Goal: Transaction & Acquisition: Download file/media

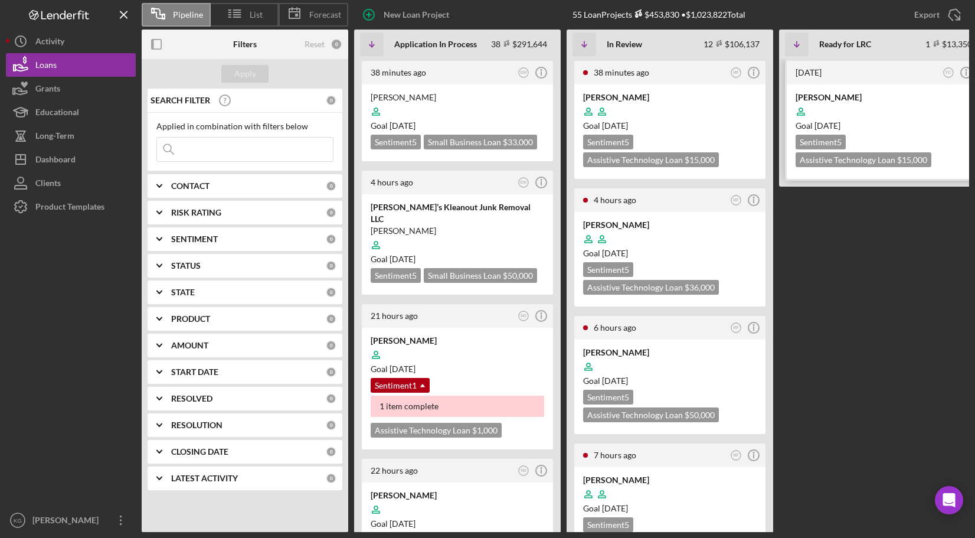
click at [933, 109] on div at bounding box center [883, 111] width 174 height 22
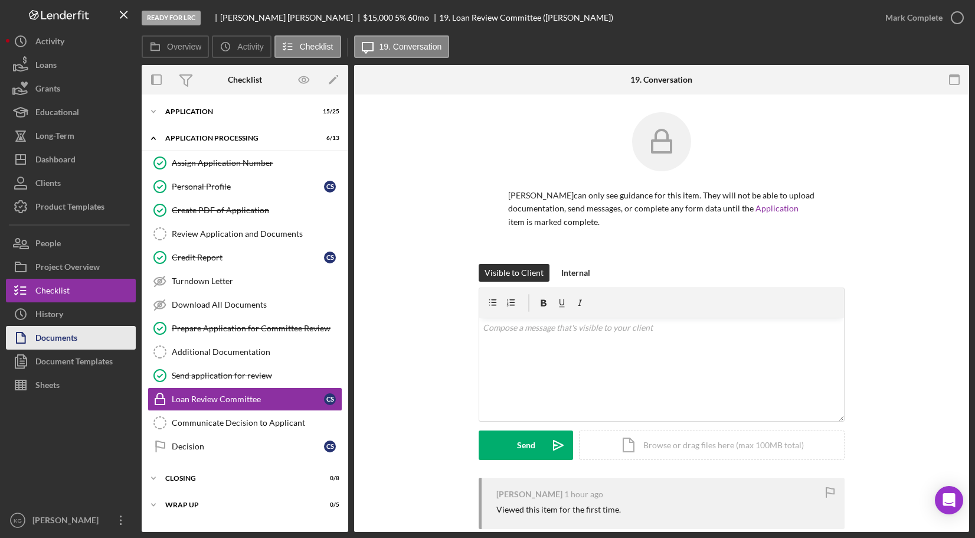
click at [67, 339] on div "Documents" at bounding box center [56, 339] width 42 height 27
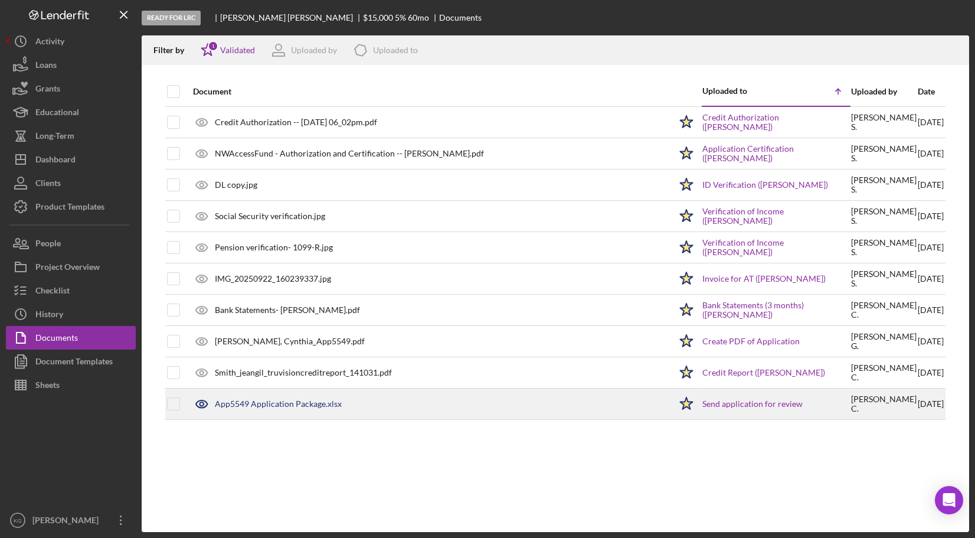
click at [280, 401] on div "App5549 Application Package.xlsx" at bounding box center [278, 403] width 127 height 9
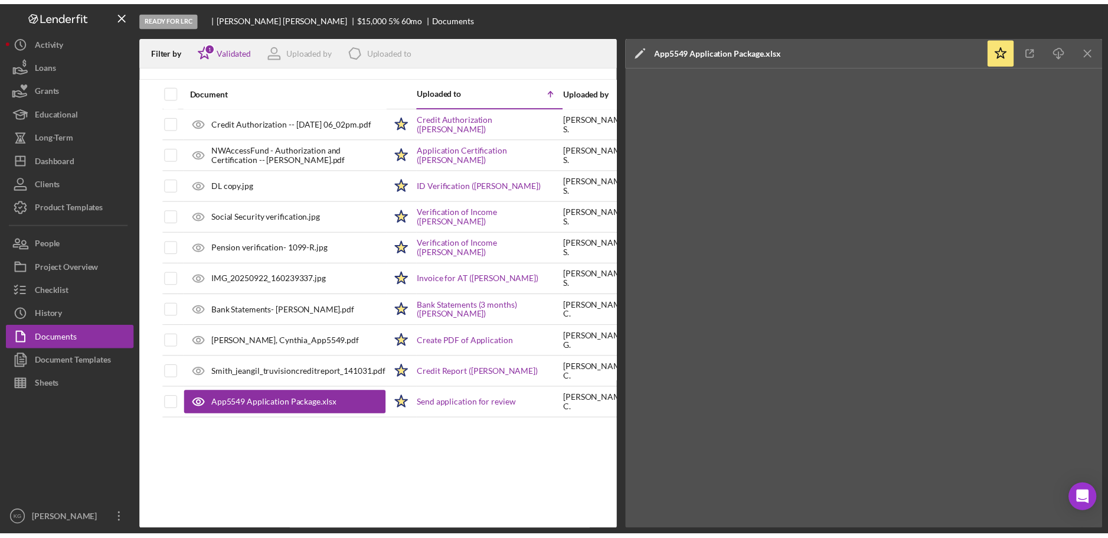
scroll to position [0, 68]
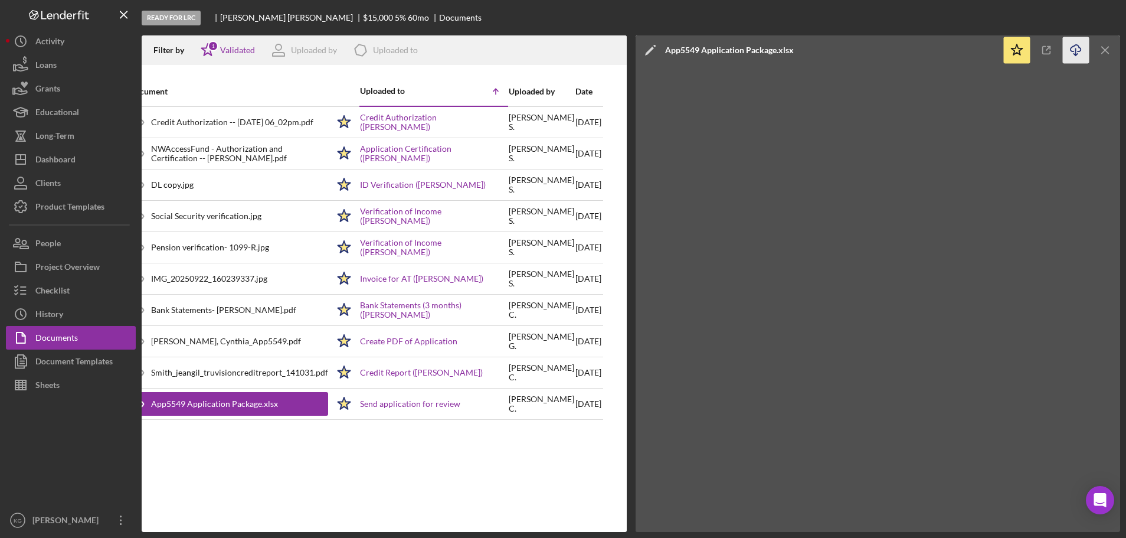
click at [975, 51] on icon "button" at bounding box center [1076, 48] width 10 height 6
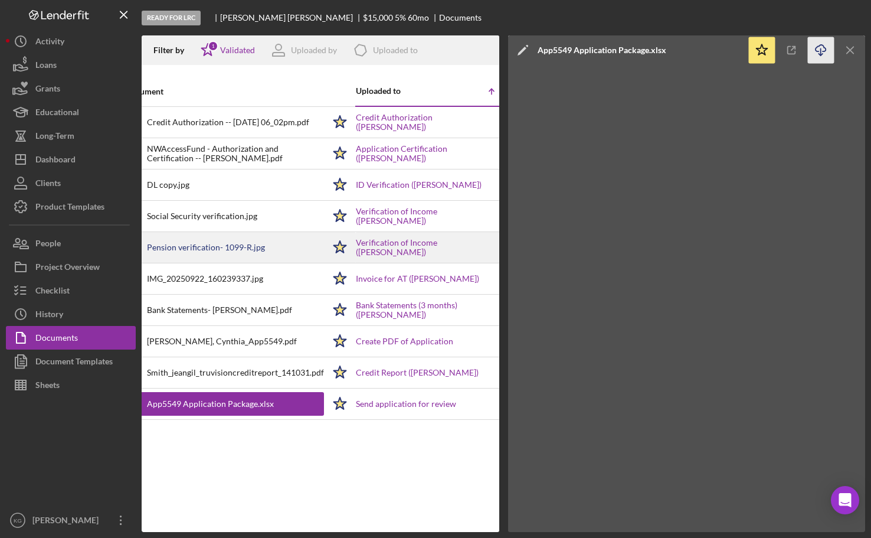
click at [172, 248] on div "Pension verification- 1099-R.jpg" at bounding box center [206, 247] width 118 height 9
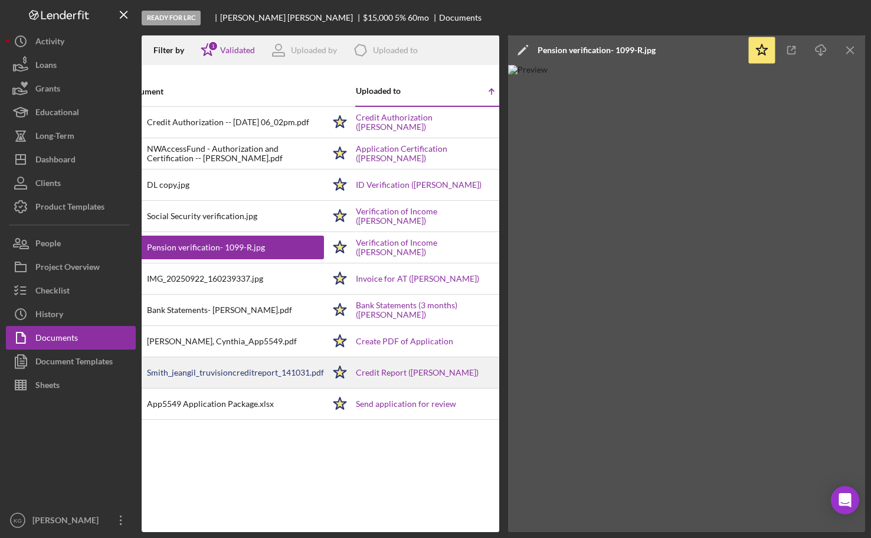
click at [203, 371] on div "Smith_jeangil_truvisioncreditreport_141031.pdf" at bounding box center [235, 372] width 177 height 9
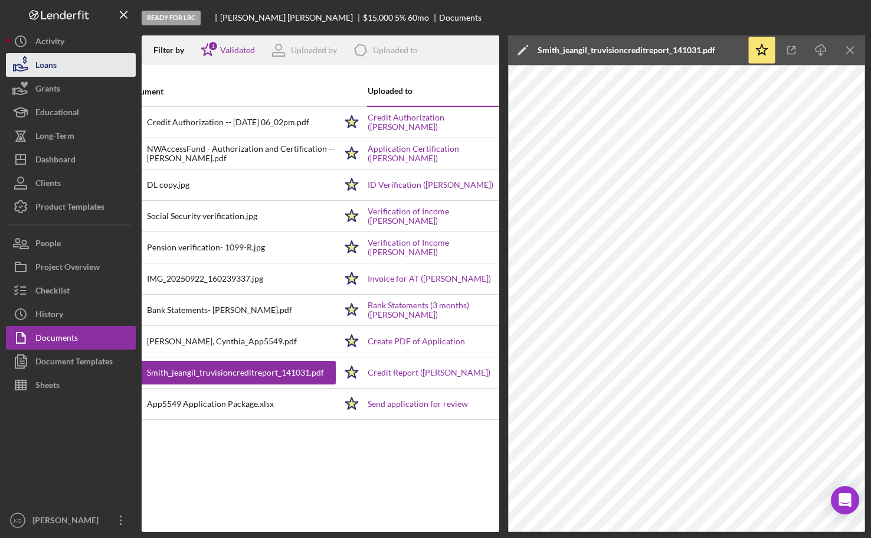
click at [54, 66] on div "Loans" at bounding box center [45, 66] width 21 height 27
